Goal: Find specific page/section: Find specific page/section

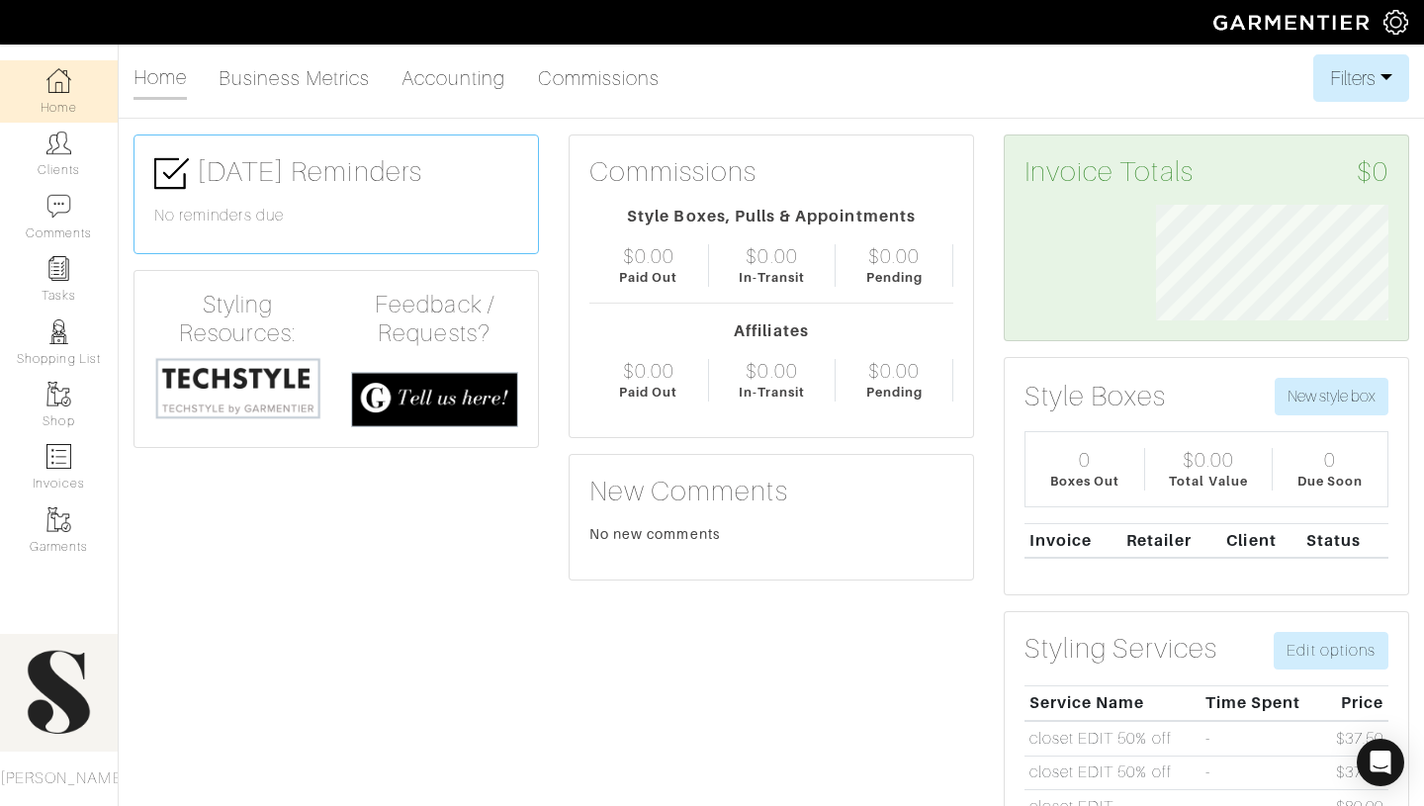
click at [719, 180] on h3 "Invoice Totals $0" at bounding box center [1206, 172] width 364 height 34
click at [719, 177] on h3 "Invoice Totals $0" at bounding box center [1206, 172] width 364 height 34
click at [54, 160] on link "Clients" at bounding box center [59, 154] width 118 height 62
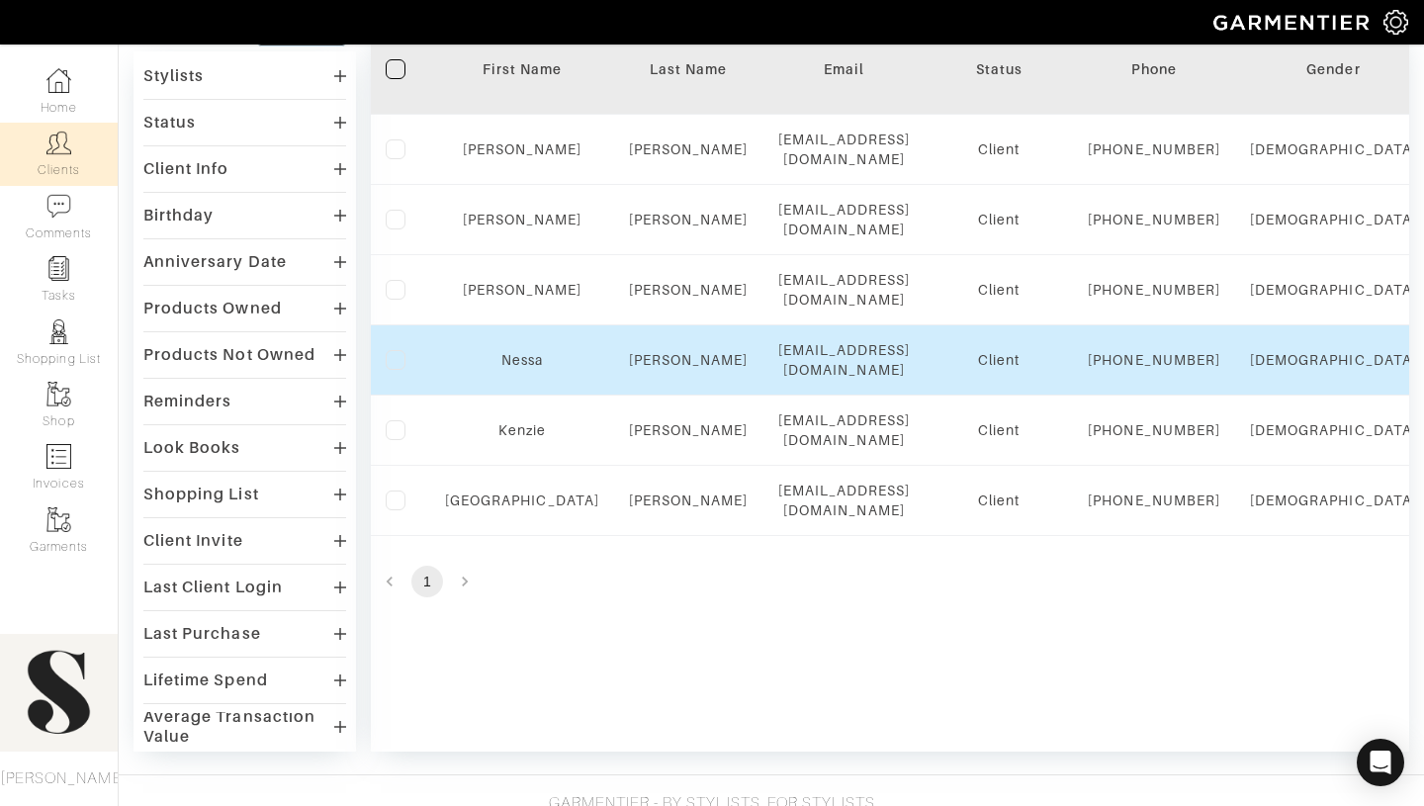
scroll to position [204, 0]
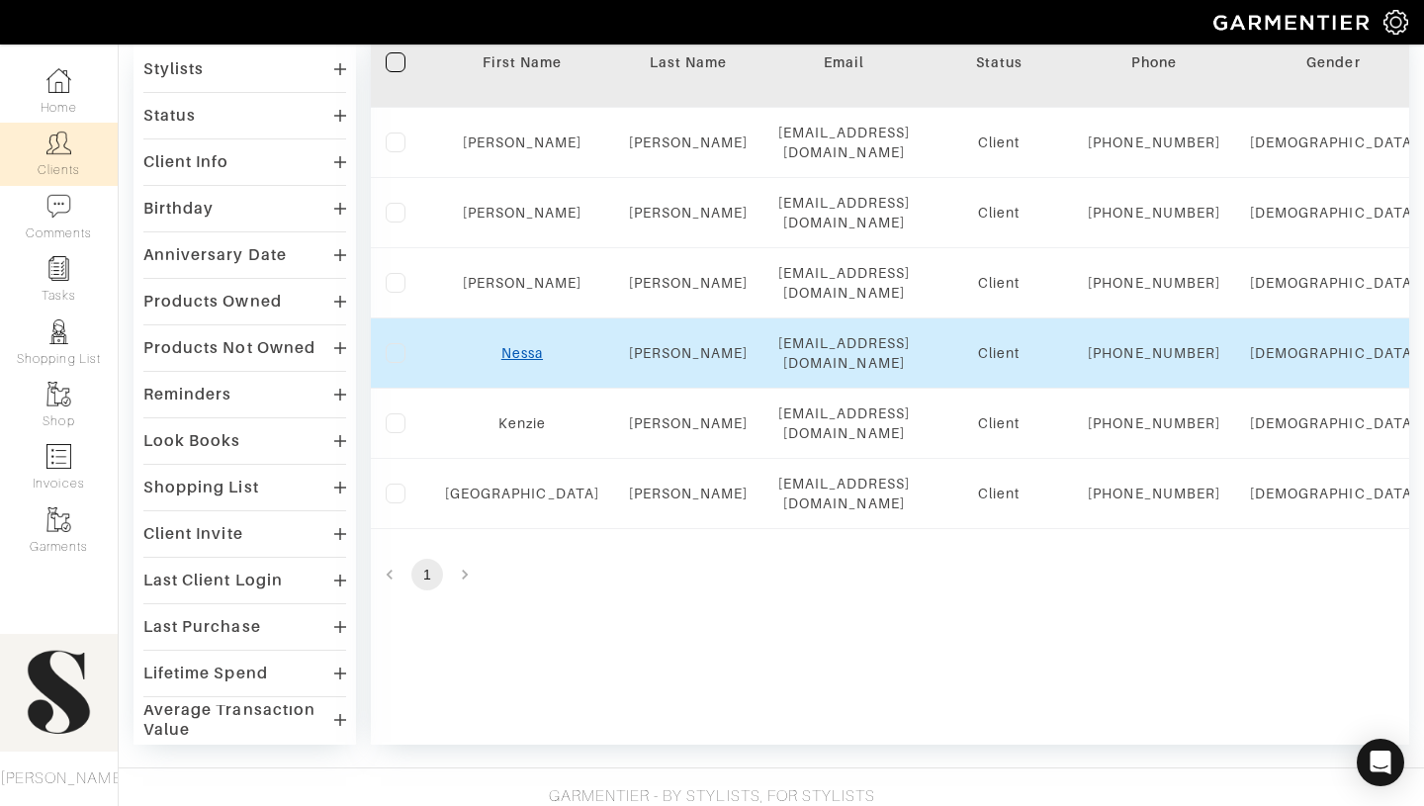
click at [501, 361] on link "Nessa" at bounding box center [522, 353] width 42 height 16
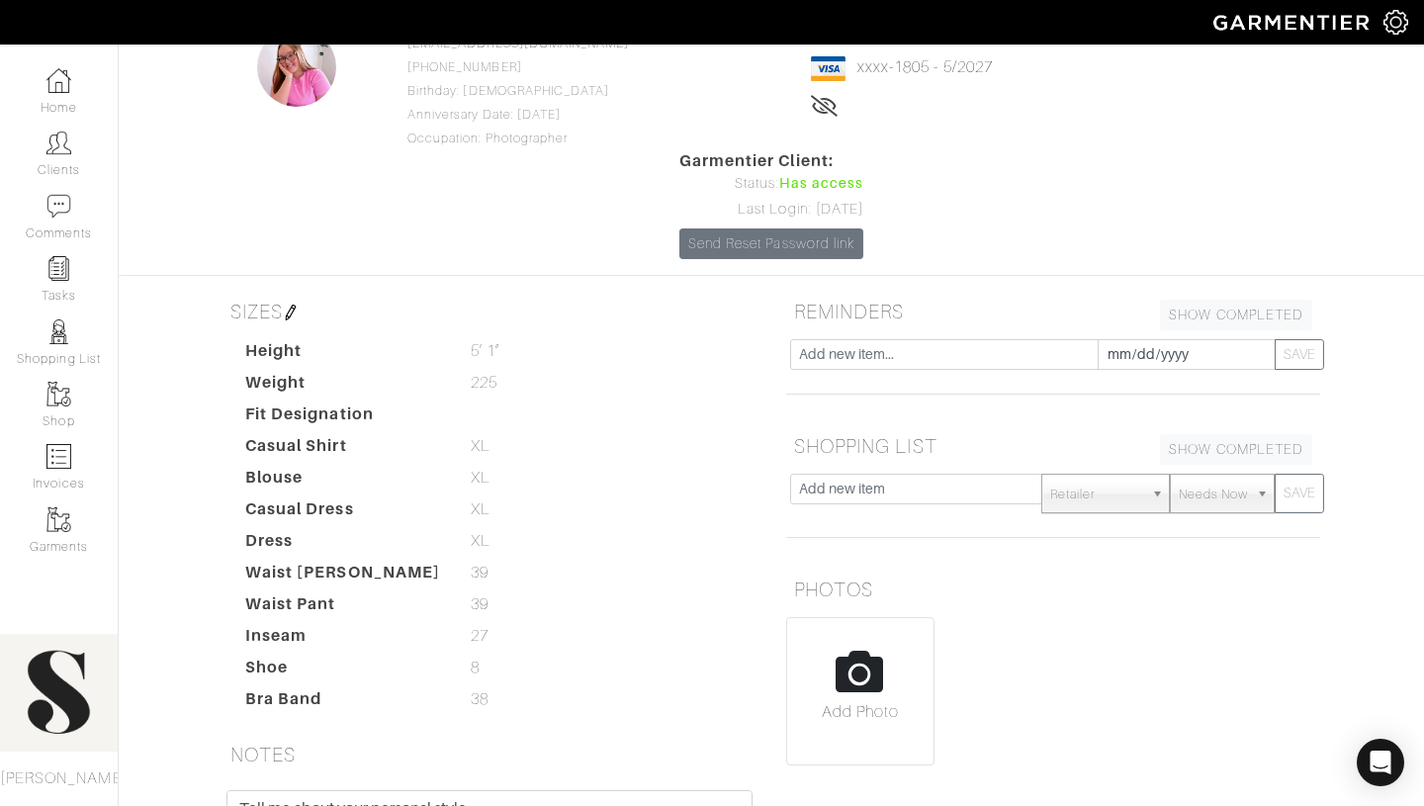
scroll to position [161, 0]
